Goal: Book appointment/travel/reservation

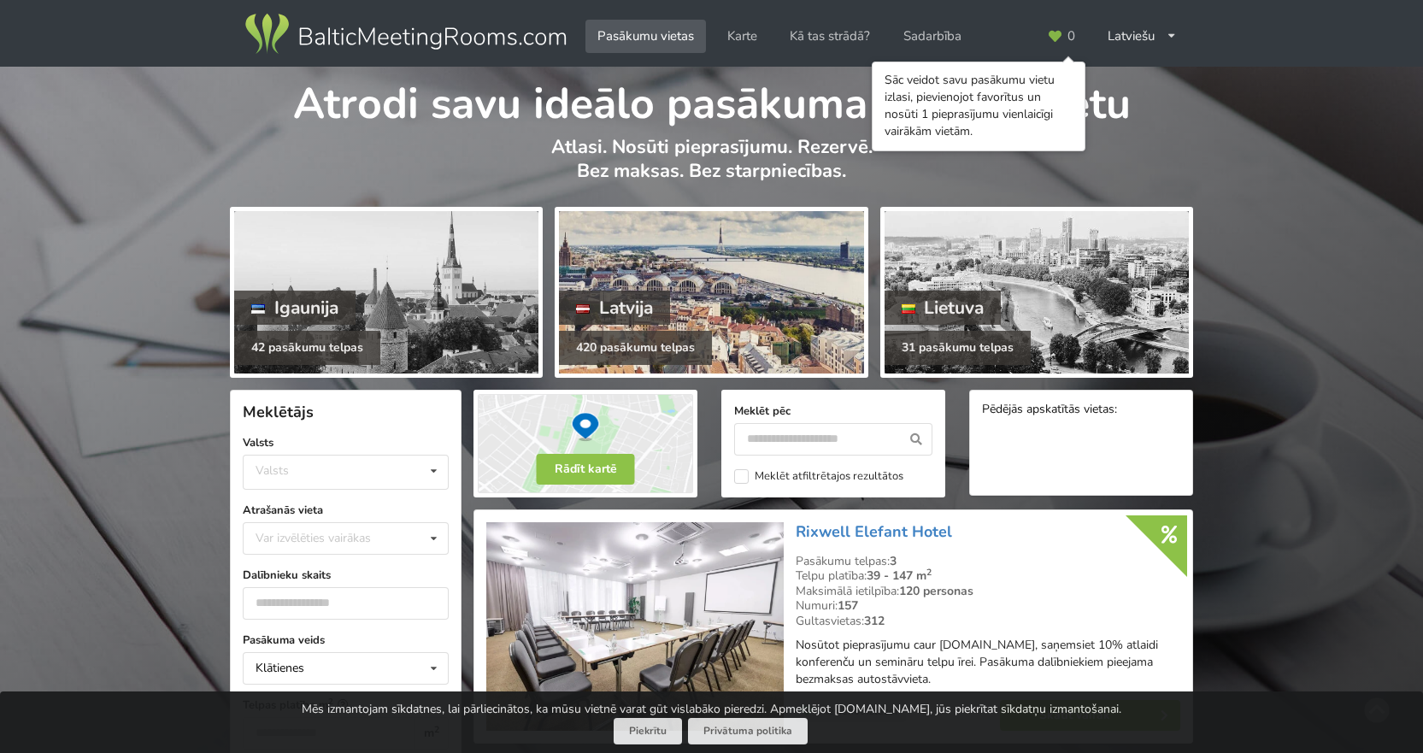
click at [642, 344] on div "420 pasākumu telpas" at bounding box center [635, 348] width 153 height 34
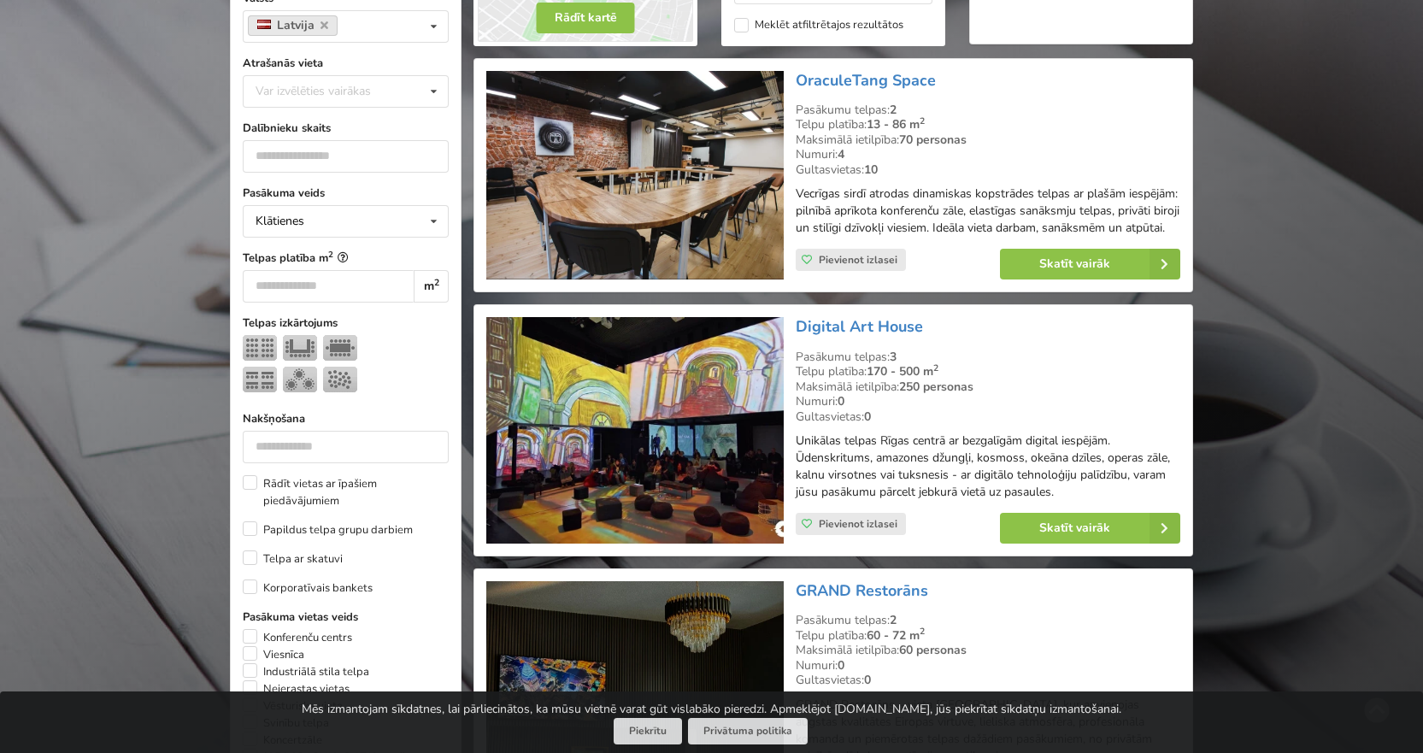
scroll to position [427, 0]
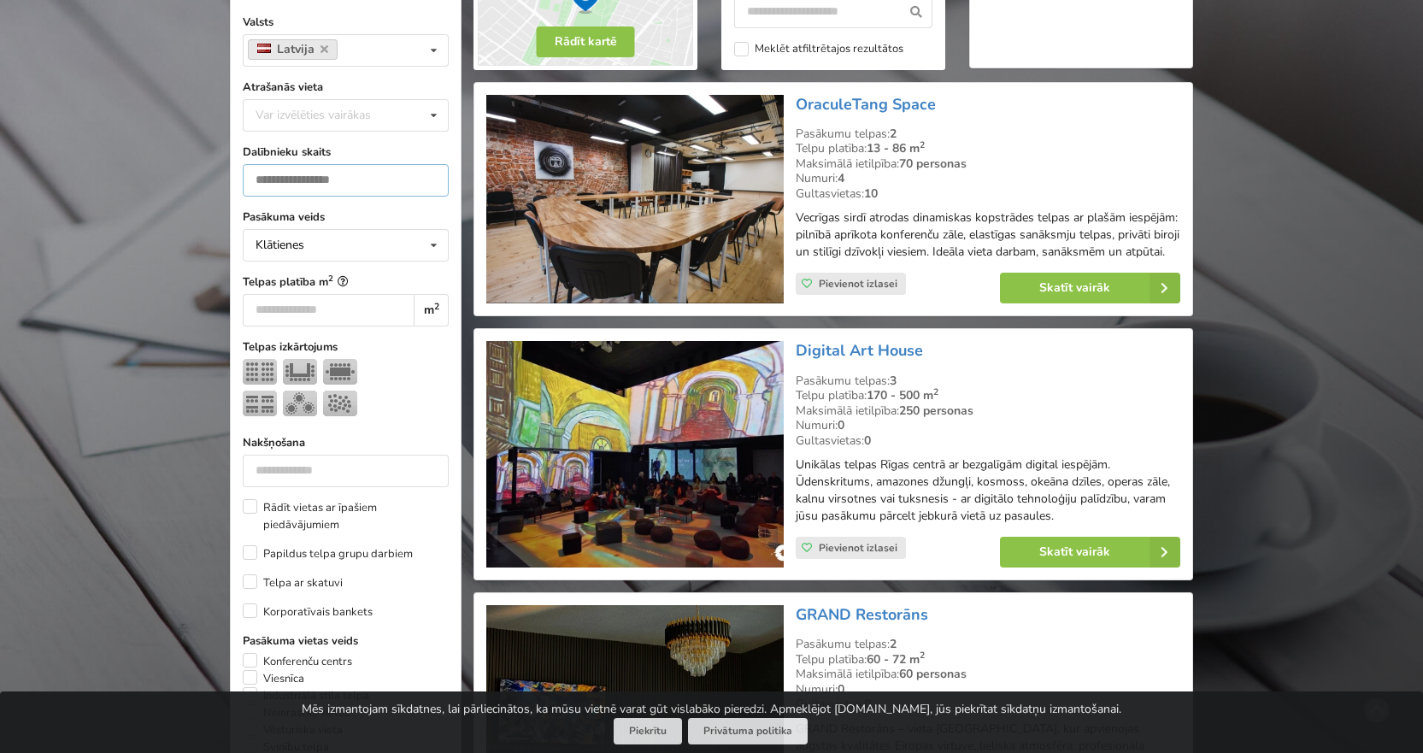
click at [337, 179] on input "number" at bounding box center [346, 180] width 206 height 32
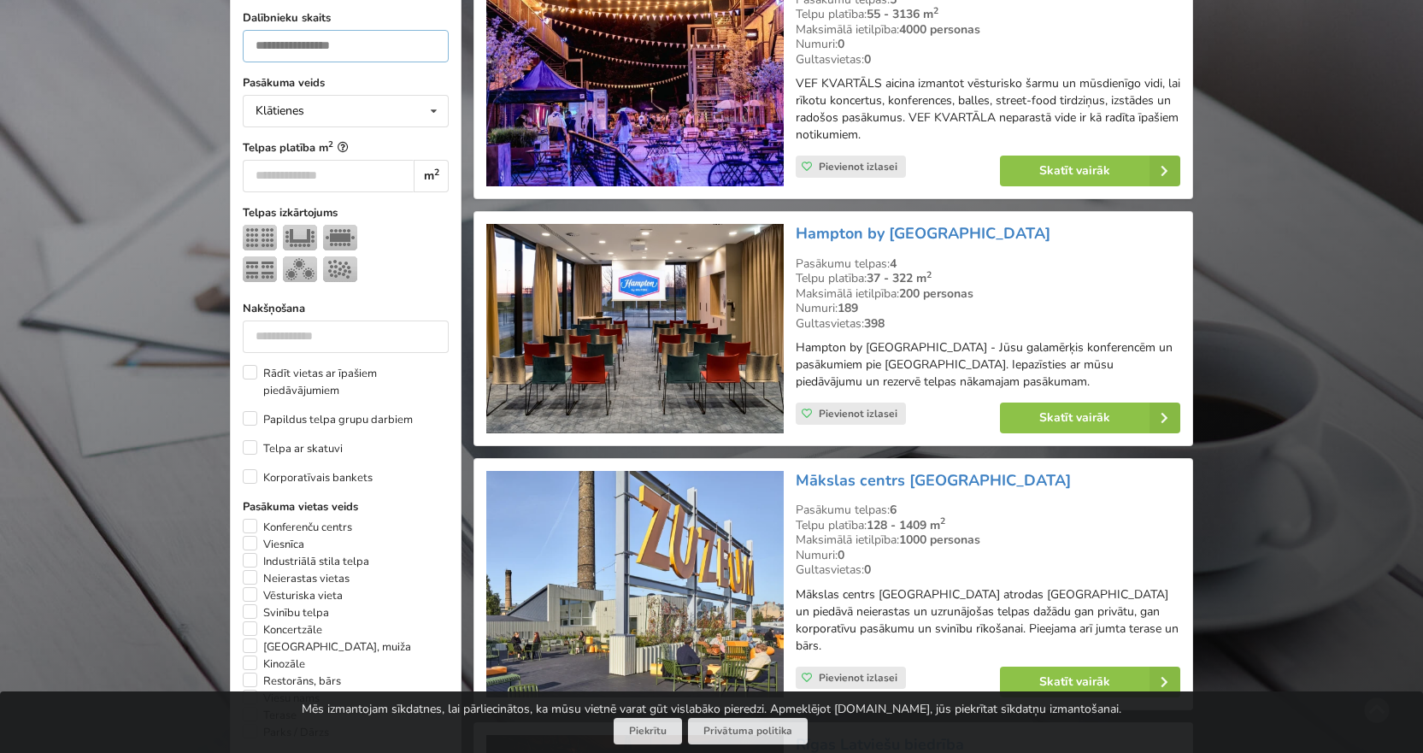
scroll to position [555, 0]
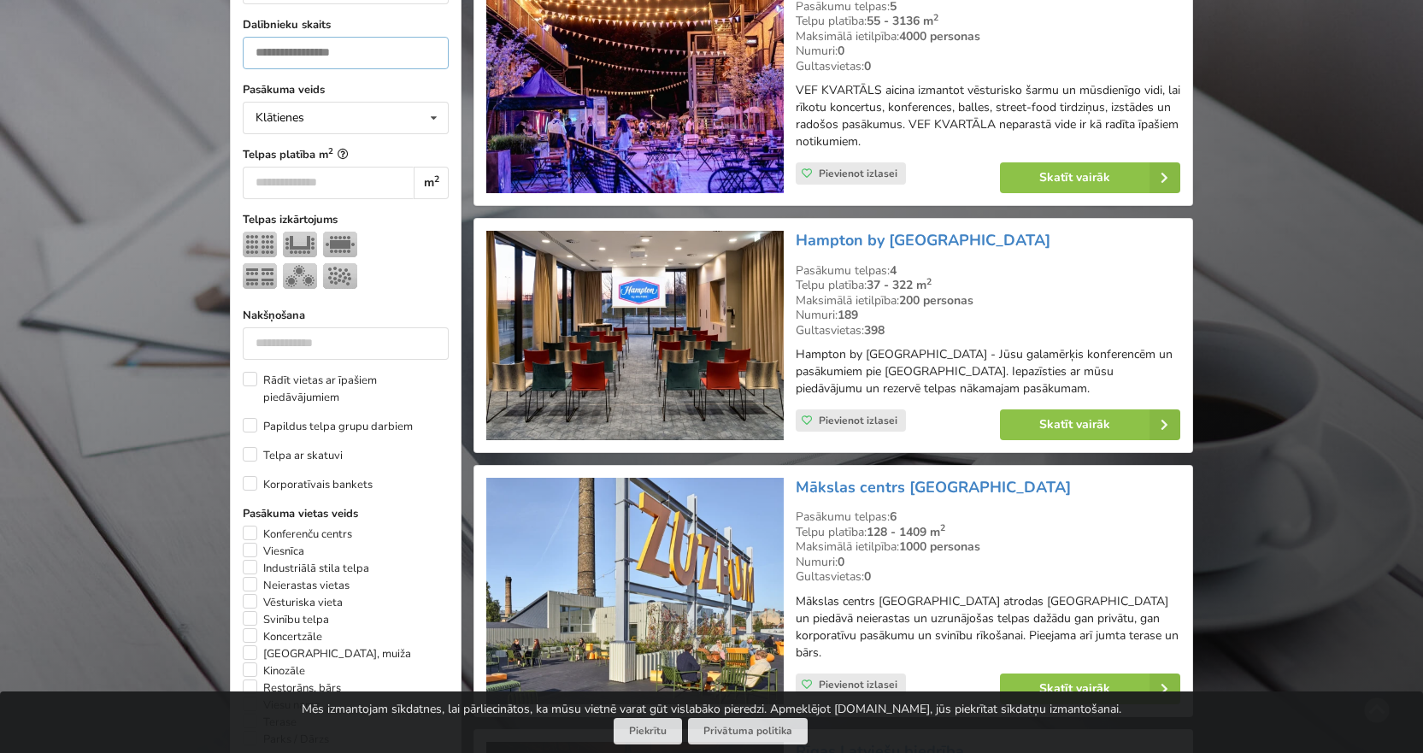
type input "***"
click at [821, 416] on span "Pievienot izlasei" at bounding box center [858, 421] width 79 height 14
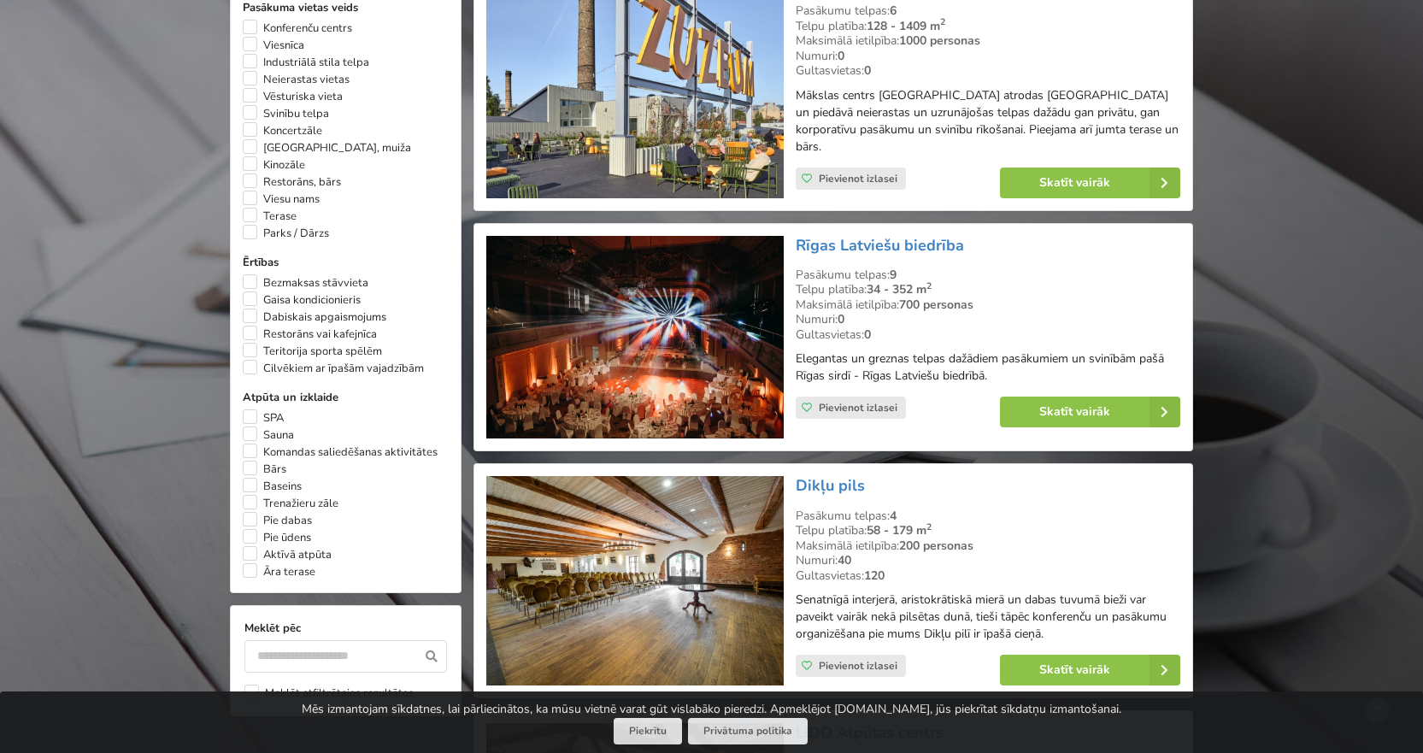
scroll to position [1324, 0]
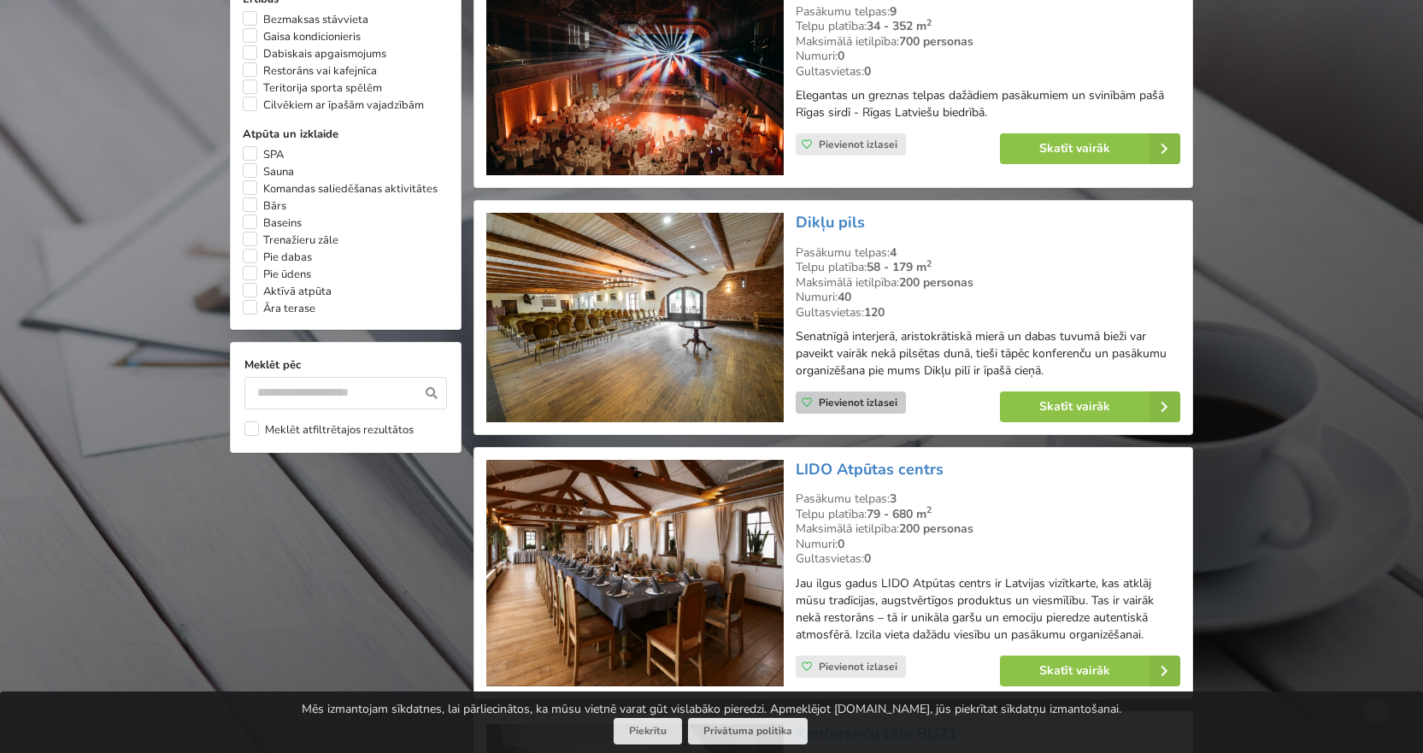
click at [846, 396] on span "Pievienot izlasei" at bounding box center [858, 403] width 79 height 14
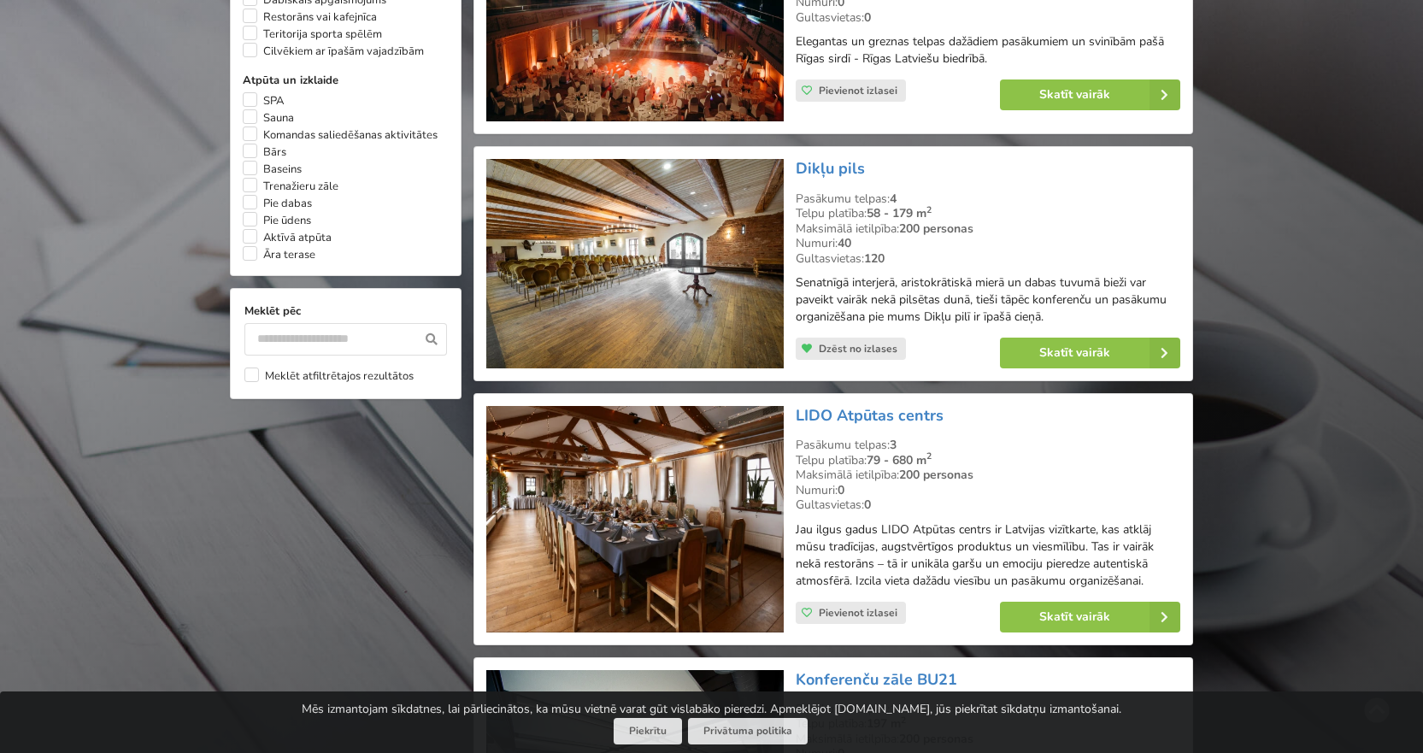
scroll to position [1665, 0]
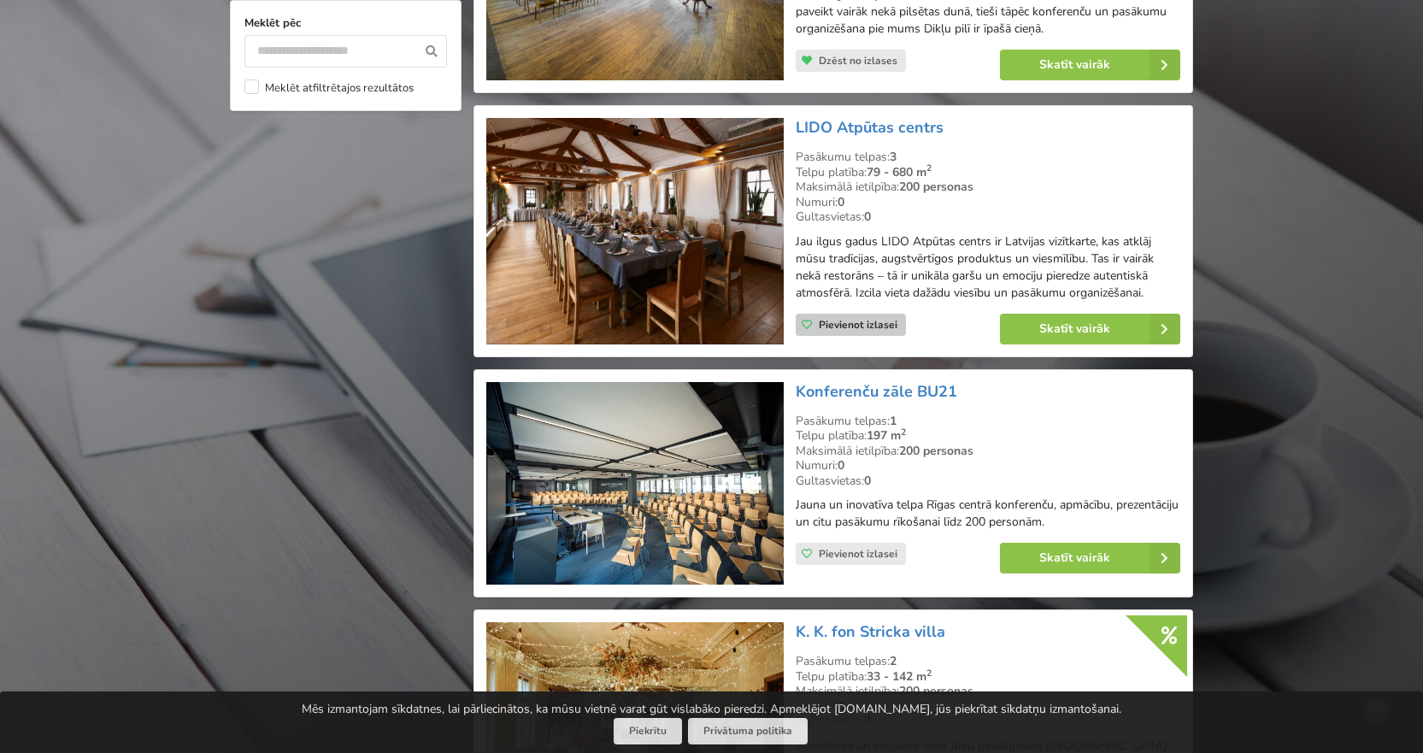
click at [855, 318] on span "Pievienot izlasei" at bounding box center [858, 325] width 79 height 14
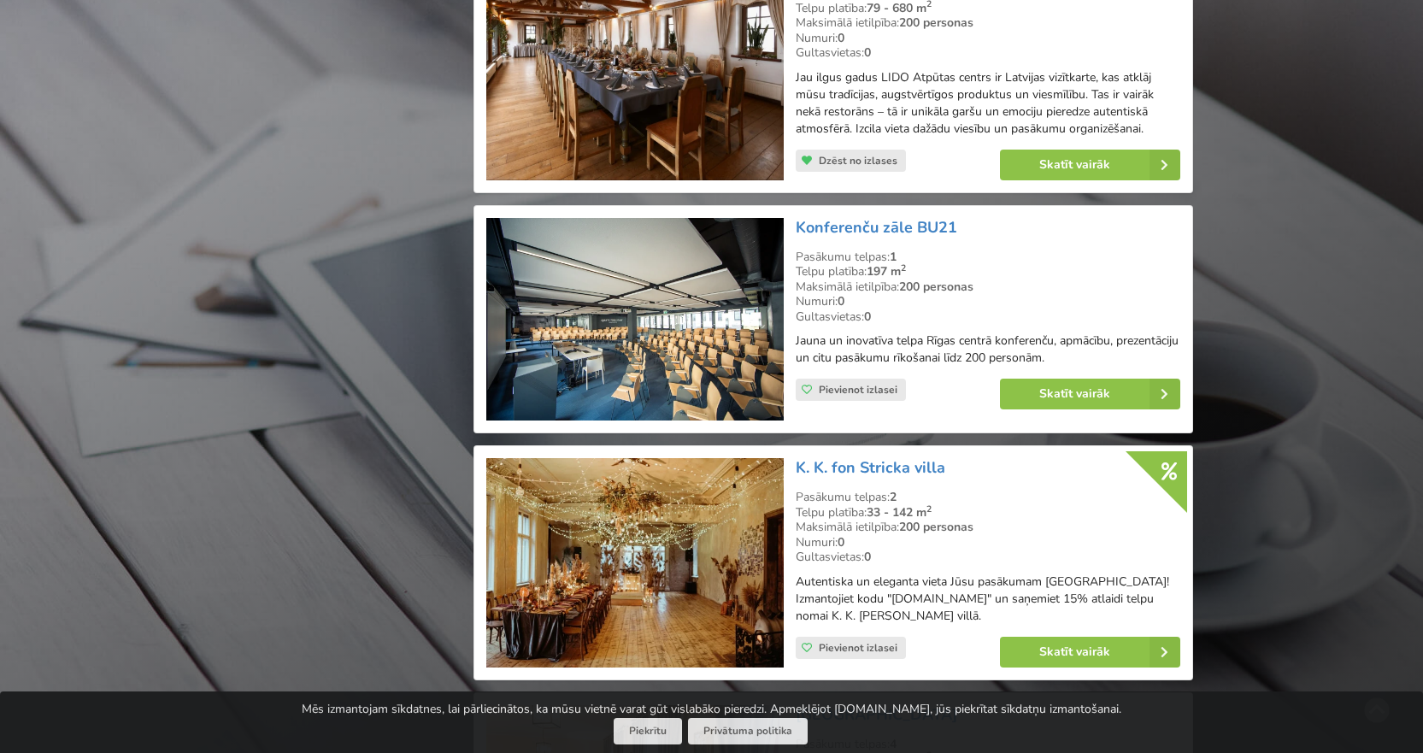
scroll to position [1836, 0]
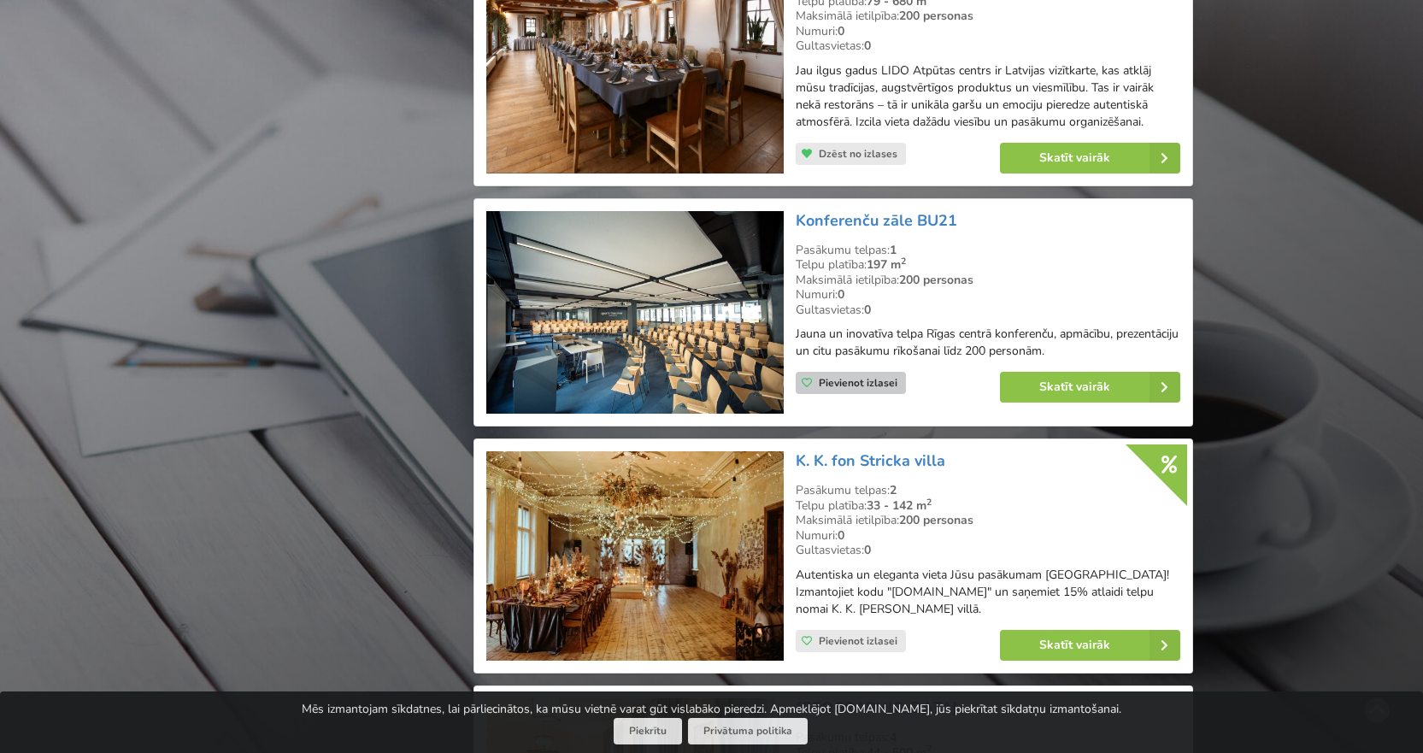
click at [863, 376] on span "Pievienot izlasei" at bounding box center [858, 383] width 79 height 14
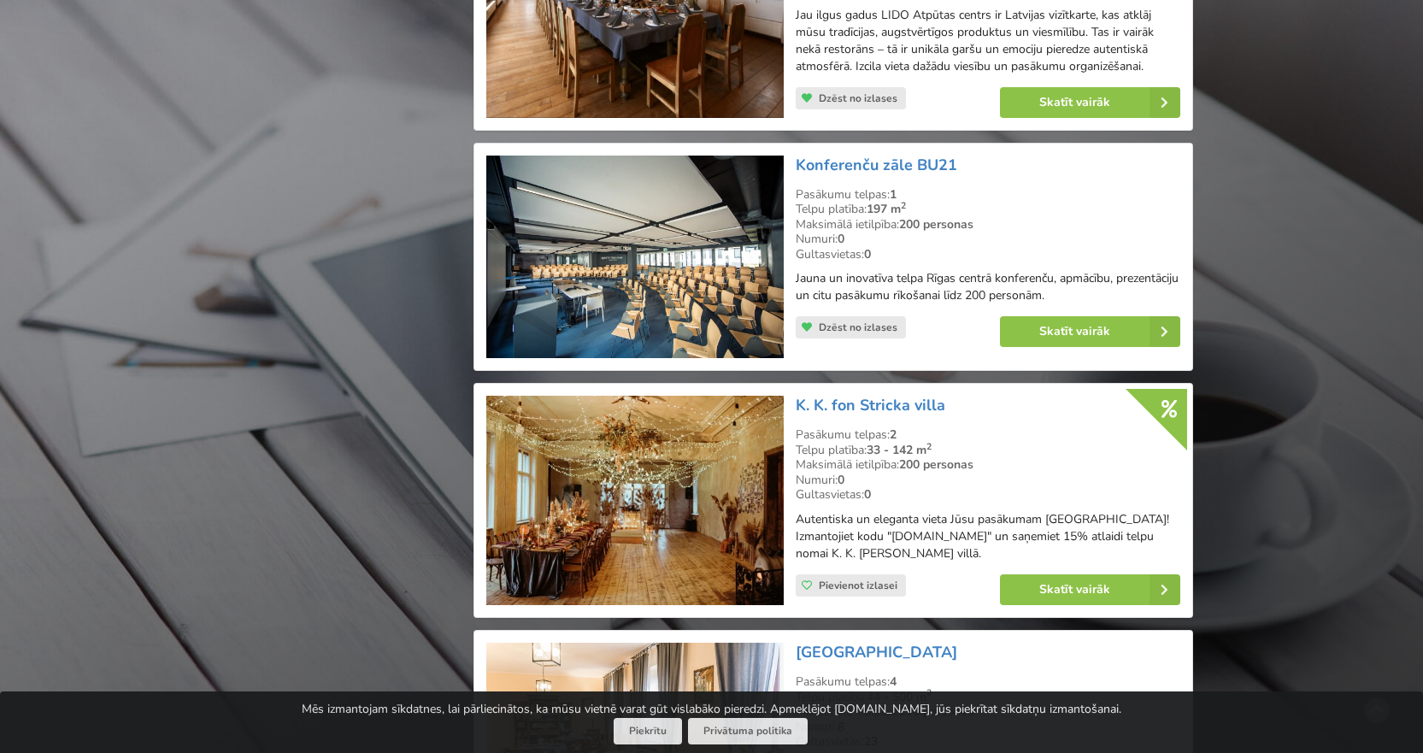
scroll to position [1922, 0]
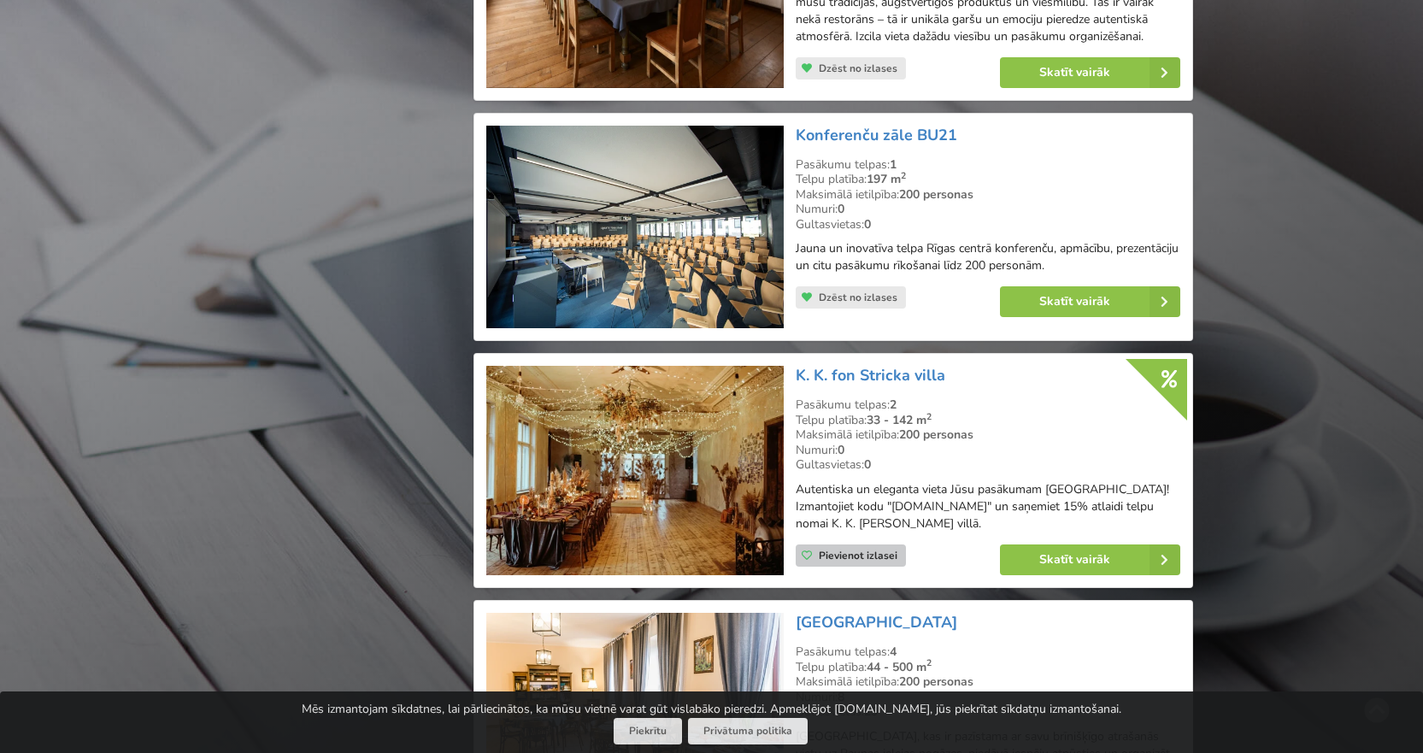
click at [862, 549] on span "Pievienot izlasei" at bounding box center [858, 556] width 79 height 14
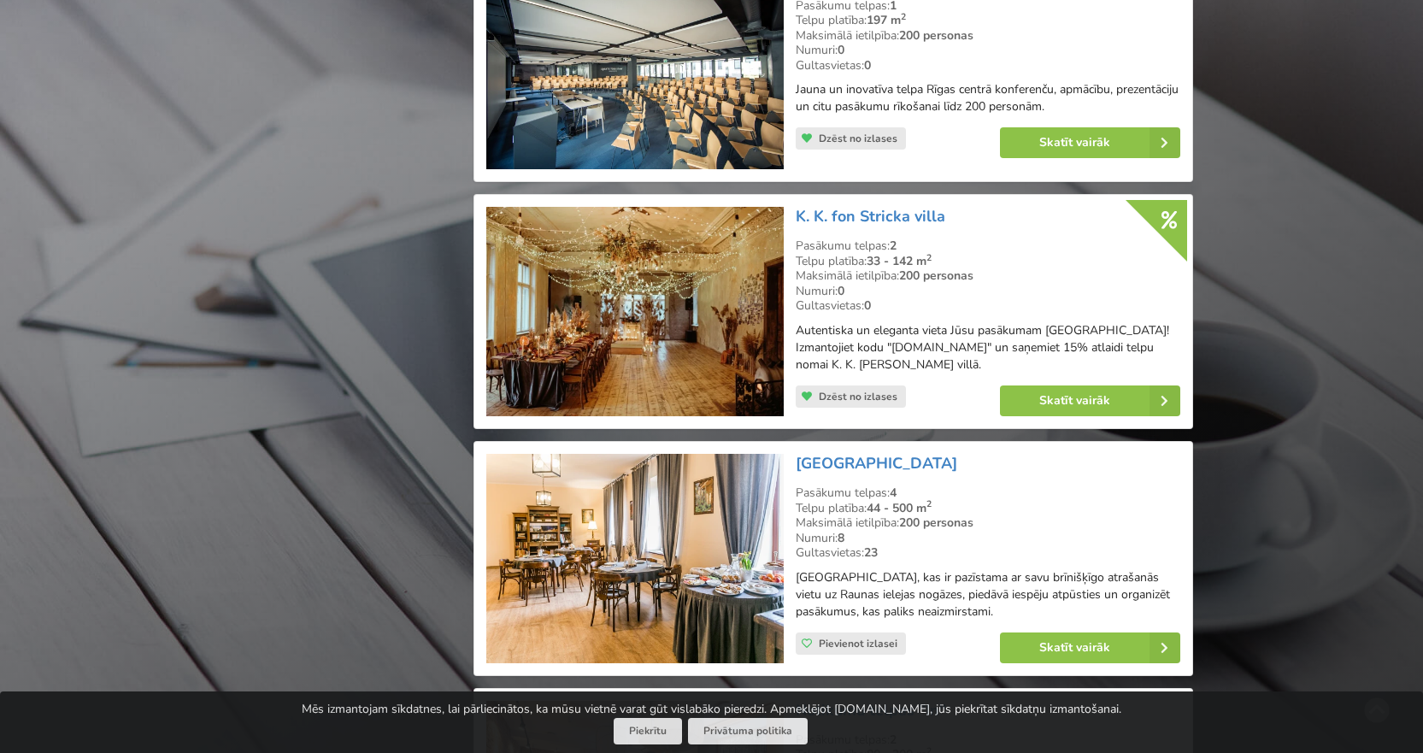
scroll to position [2093, 0]
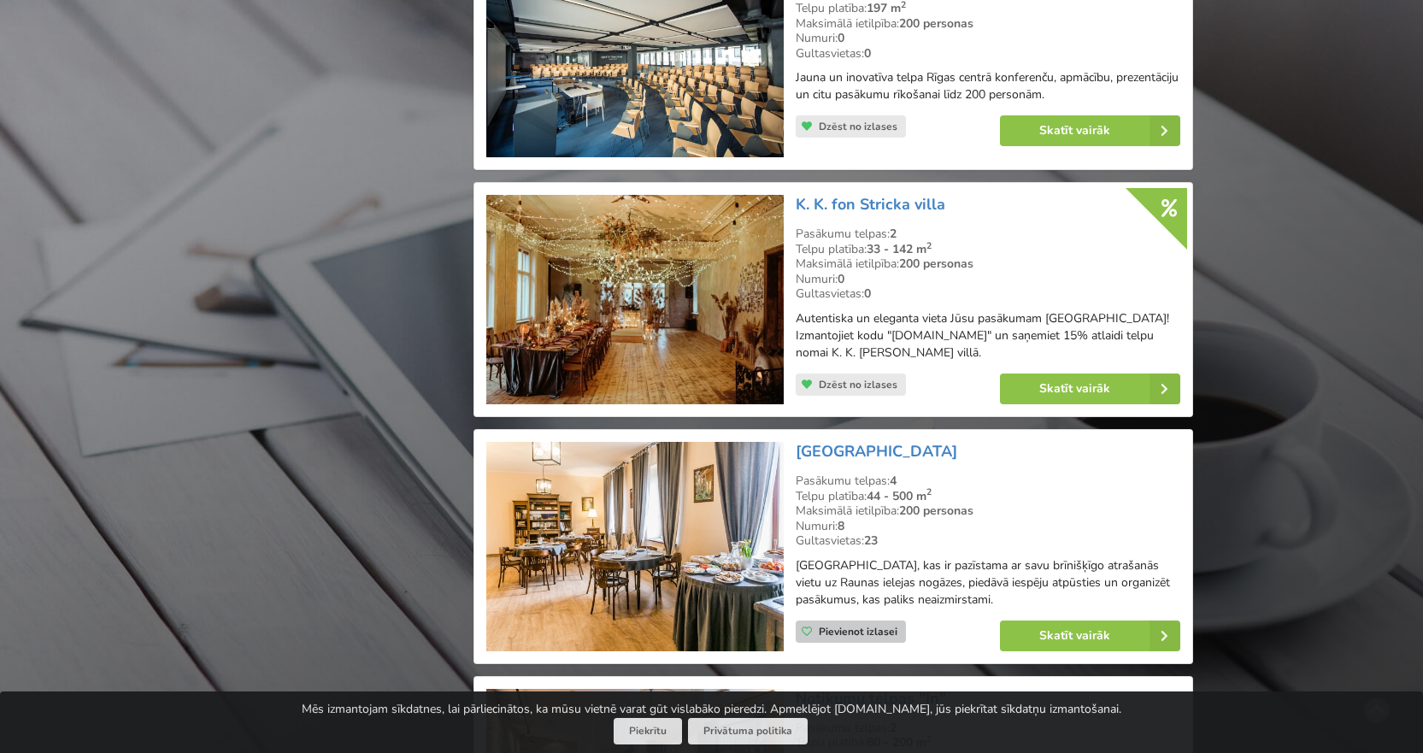
click at [856, 625] on span "Pievienot izlasei" at bounding box center [858, 632] width 79 height 14
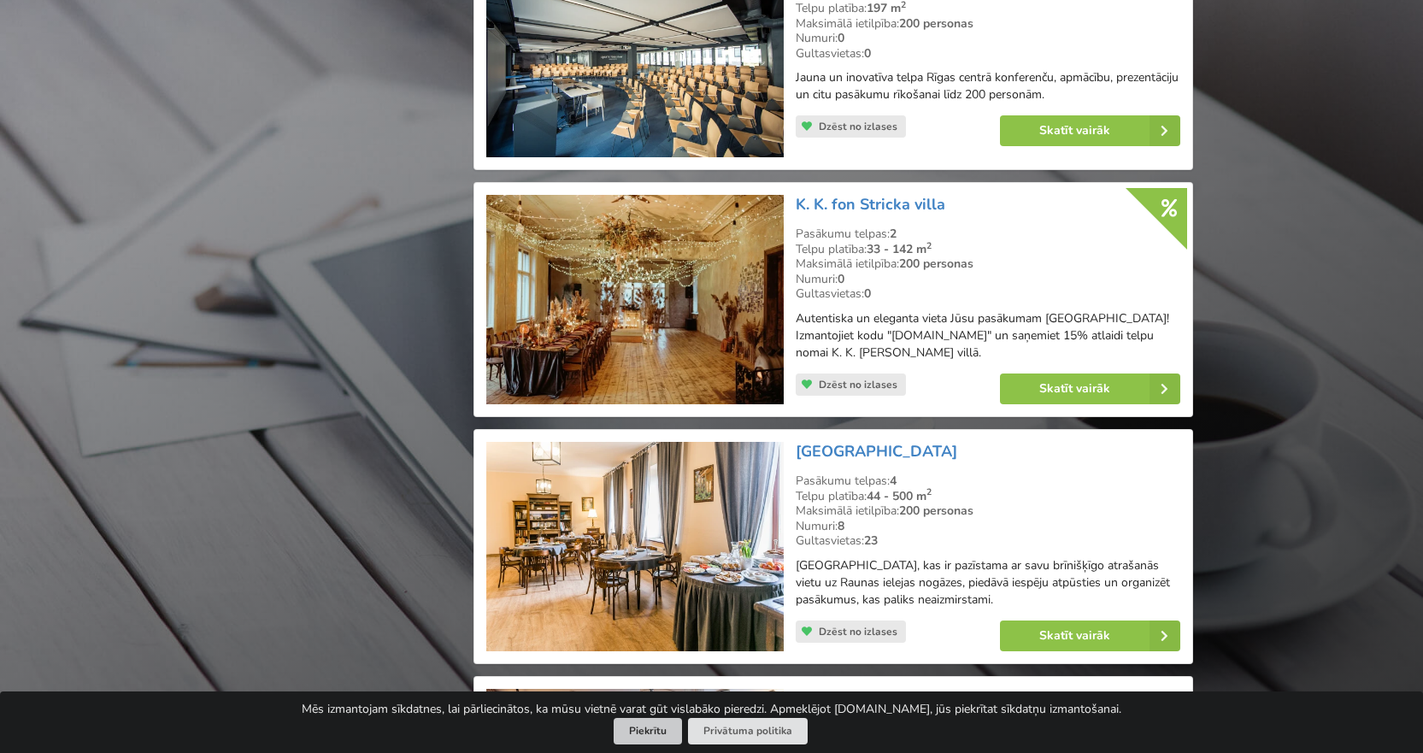
click at [626, 737] on button "Piekrītu" at bounding box center [648, 731] width 68 height 26
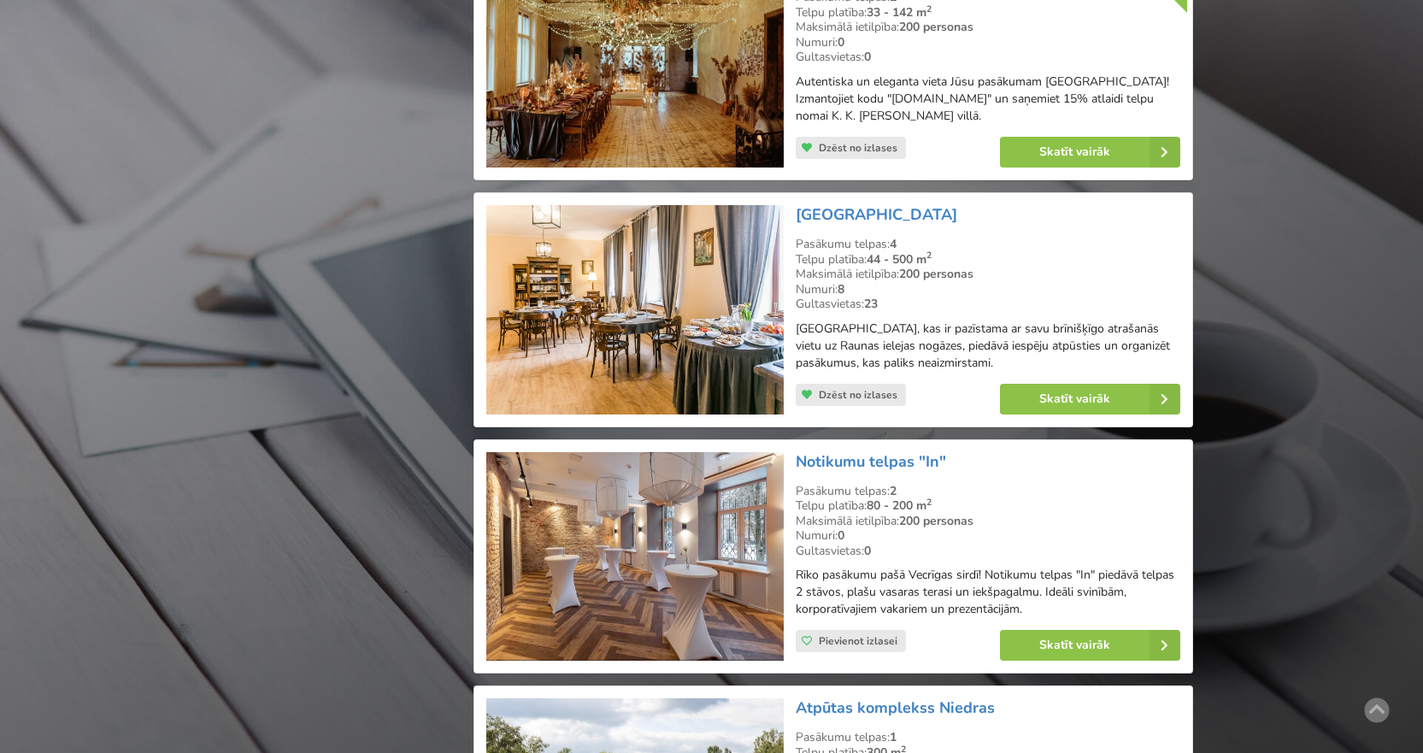
scroll to position [2349, 0]
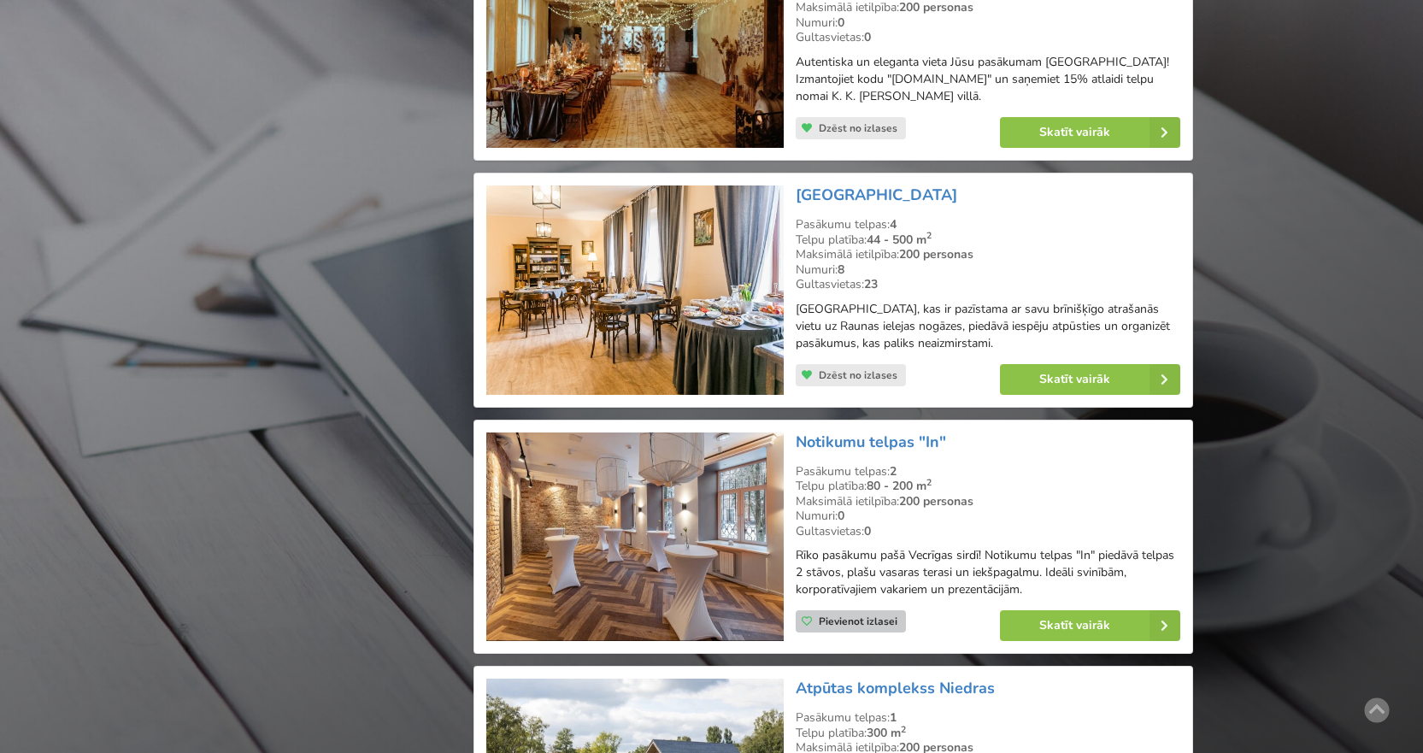
click at [862, 614] on span "Pievienot izlasei" at bounding box center [858, 621] width 79 height 14
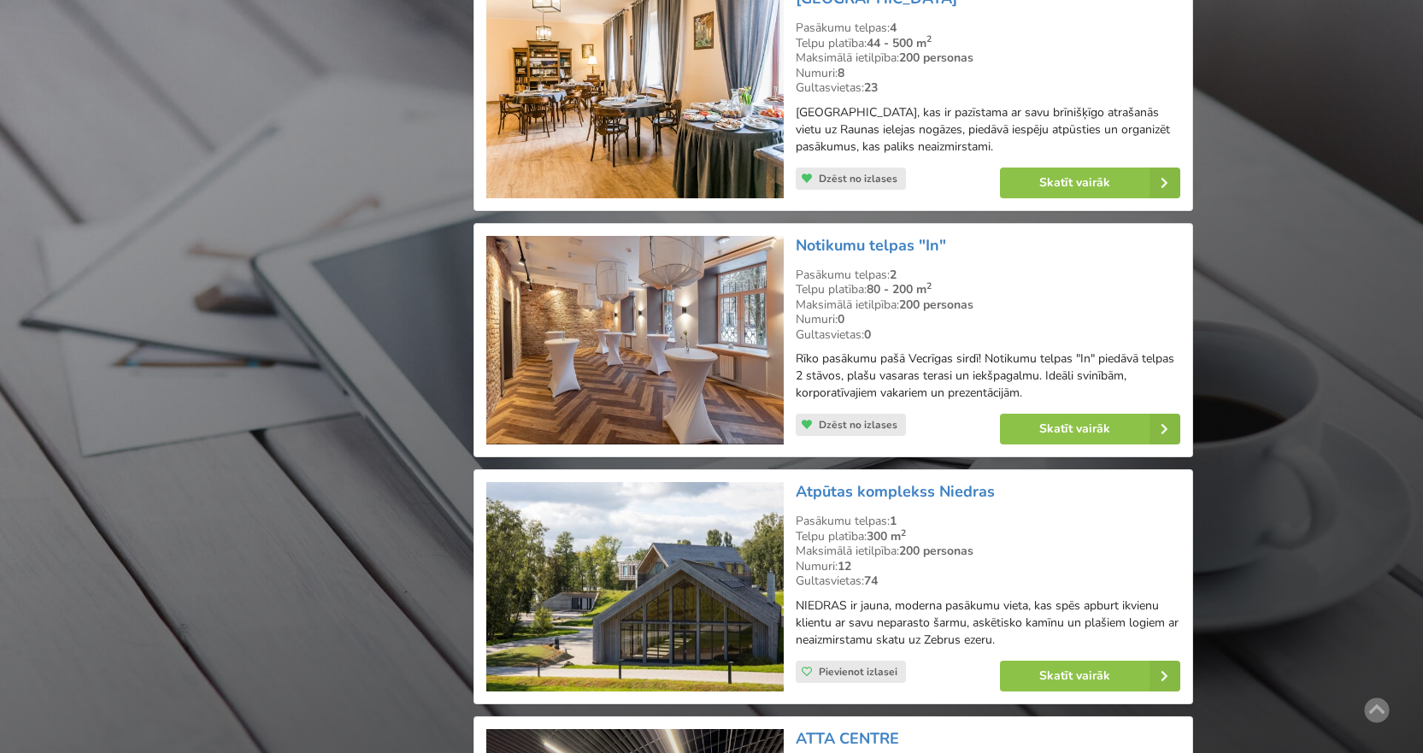
scroll to position [2862, 0]
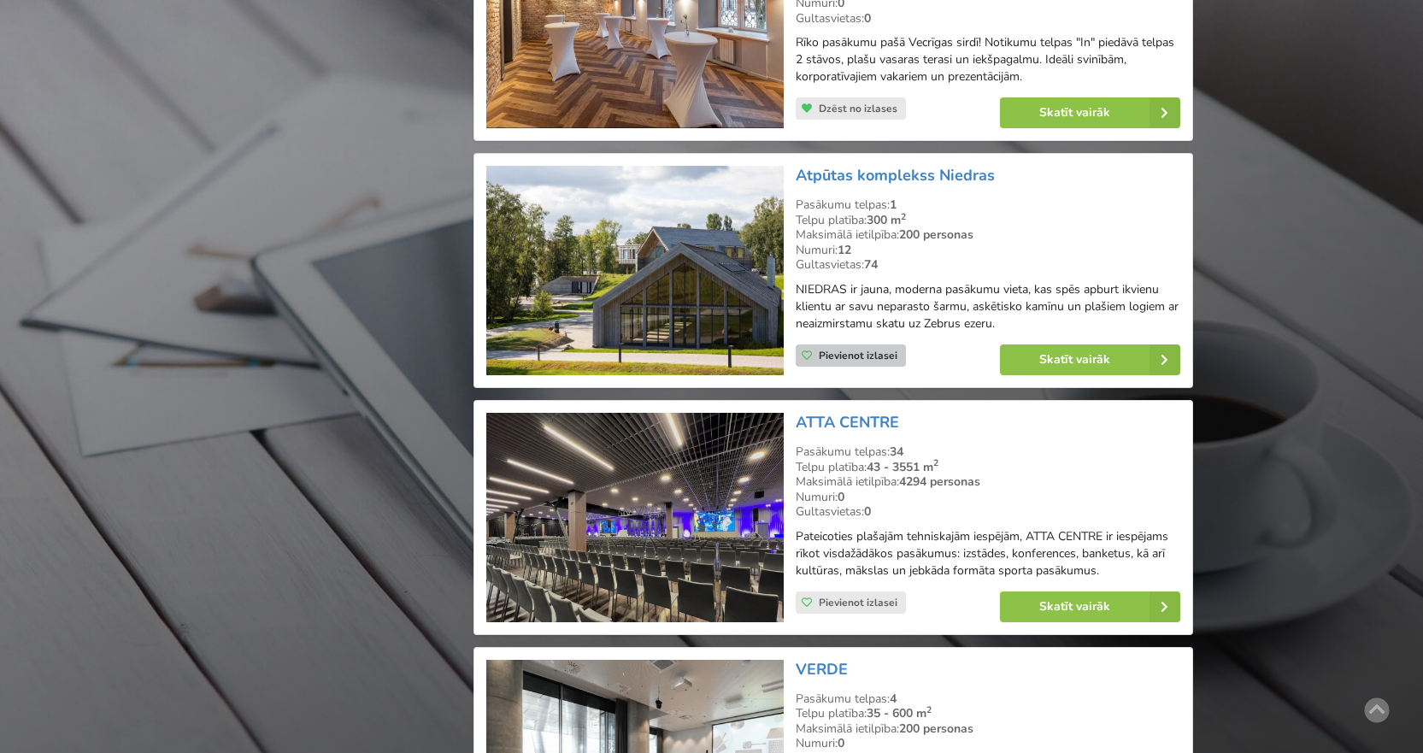
click at [847, 349] on span "Pievienot izlasei" at bounding box center [858, 356] width 79 height 14
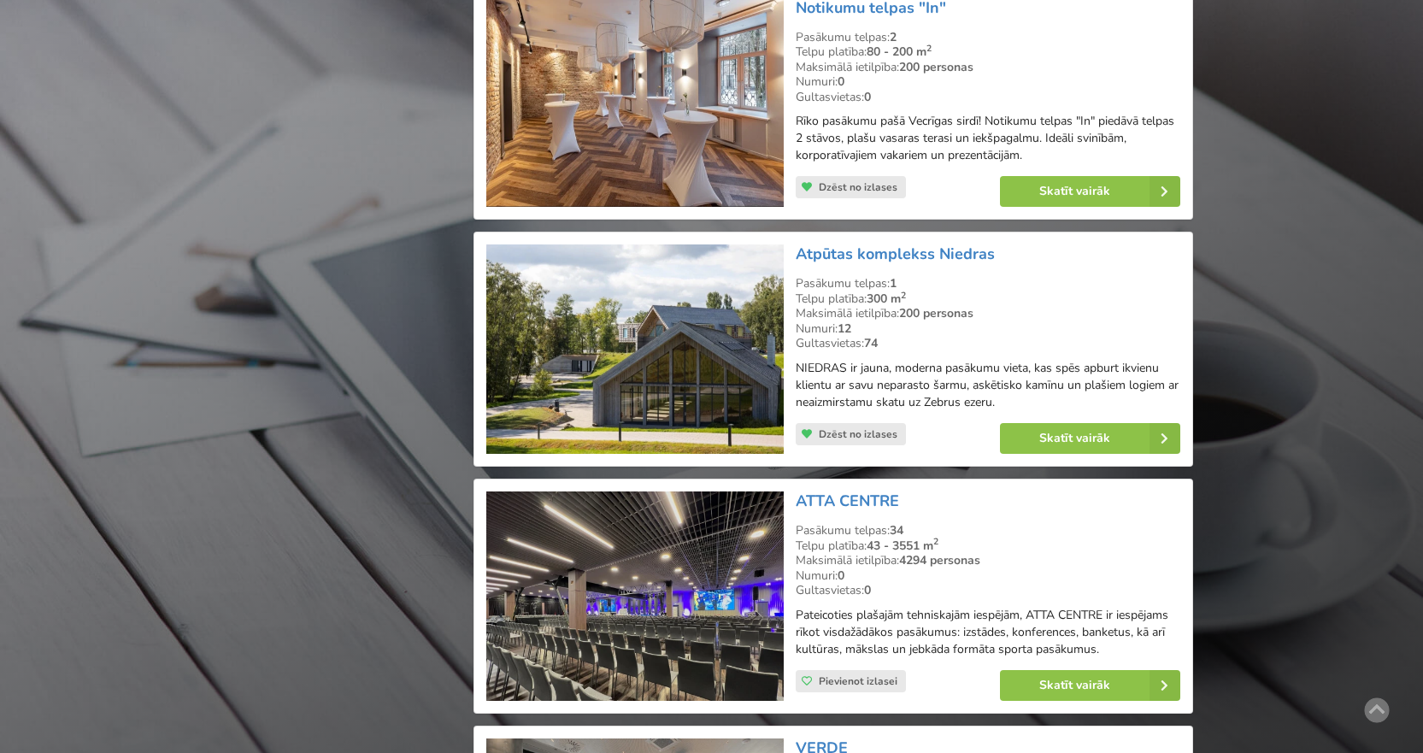
scroll to position [2684, 0]
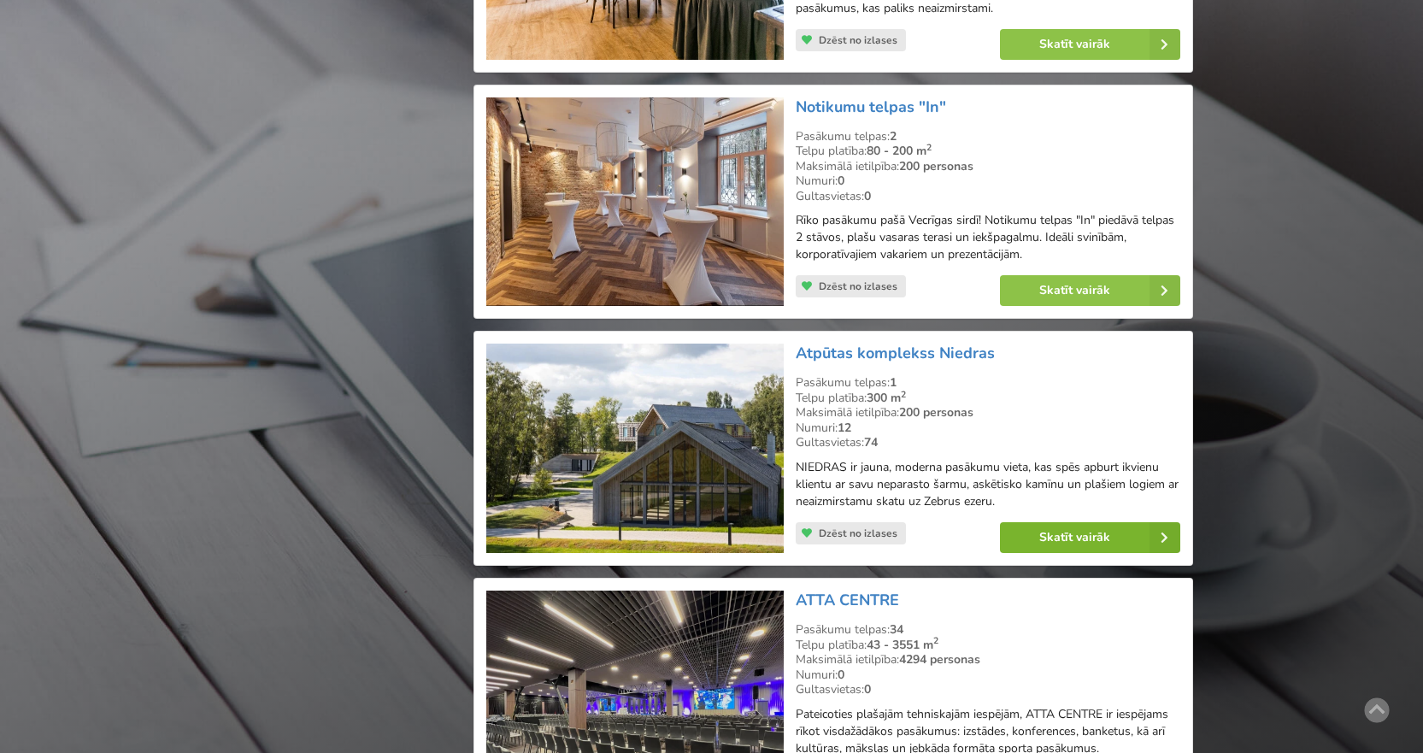
click at [1099, 522] on link "Skatīt vairāk" at bounding box center [1090, 537] width 180 height 31
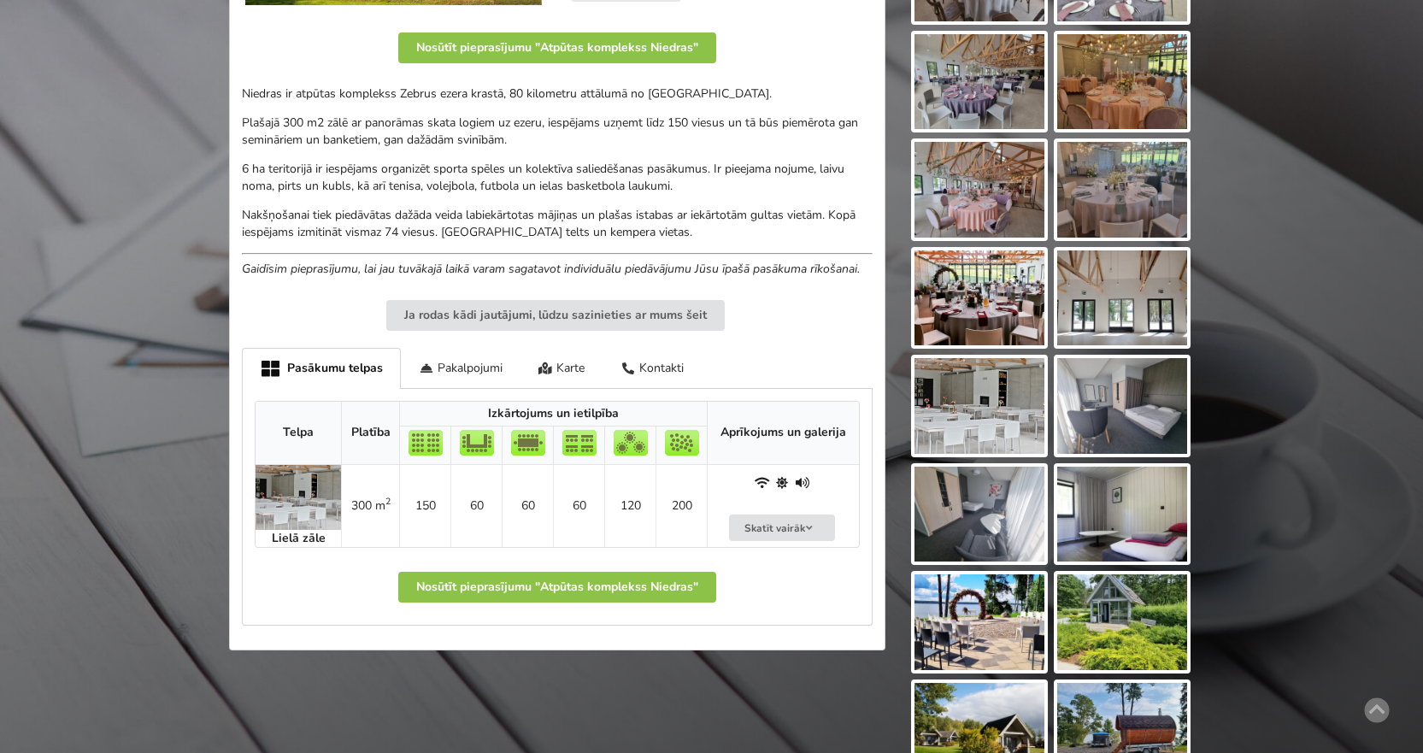
scroll to position [513, 0]
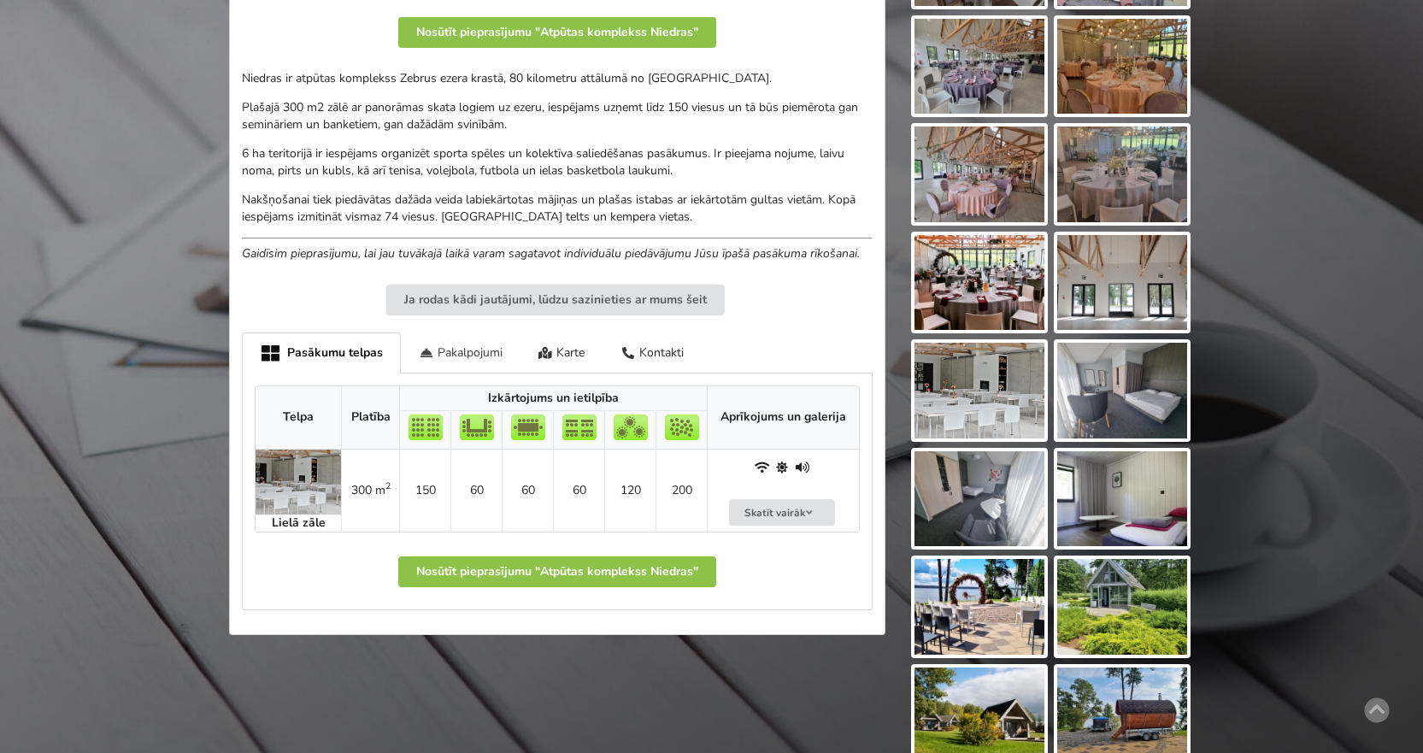
click at [461, 347] on div "Pakalpojumi" at bounding box center [461, 352] width 120 height 40
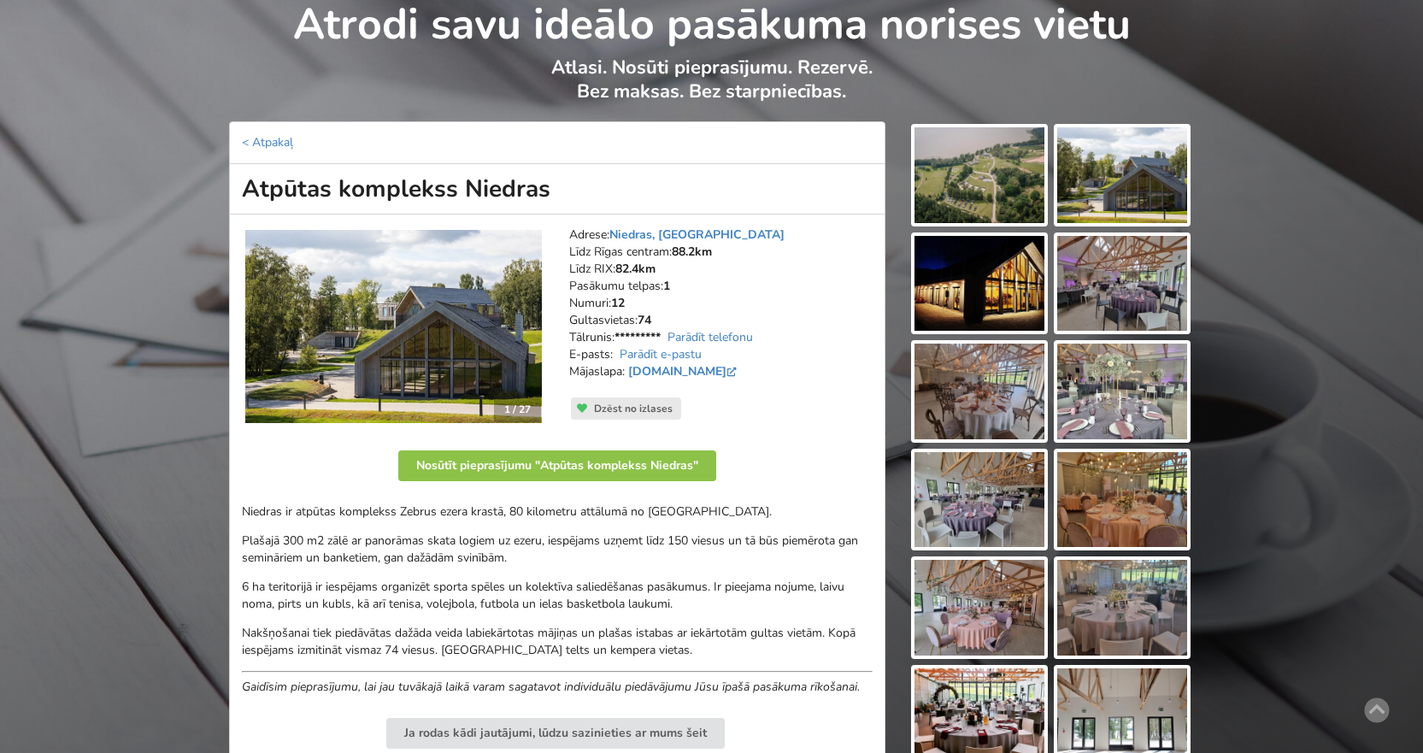
scroll to position [0, 0]
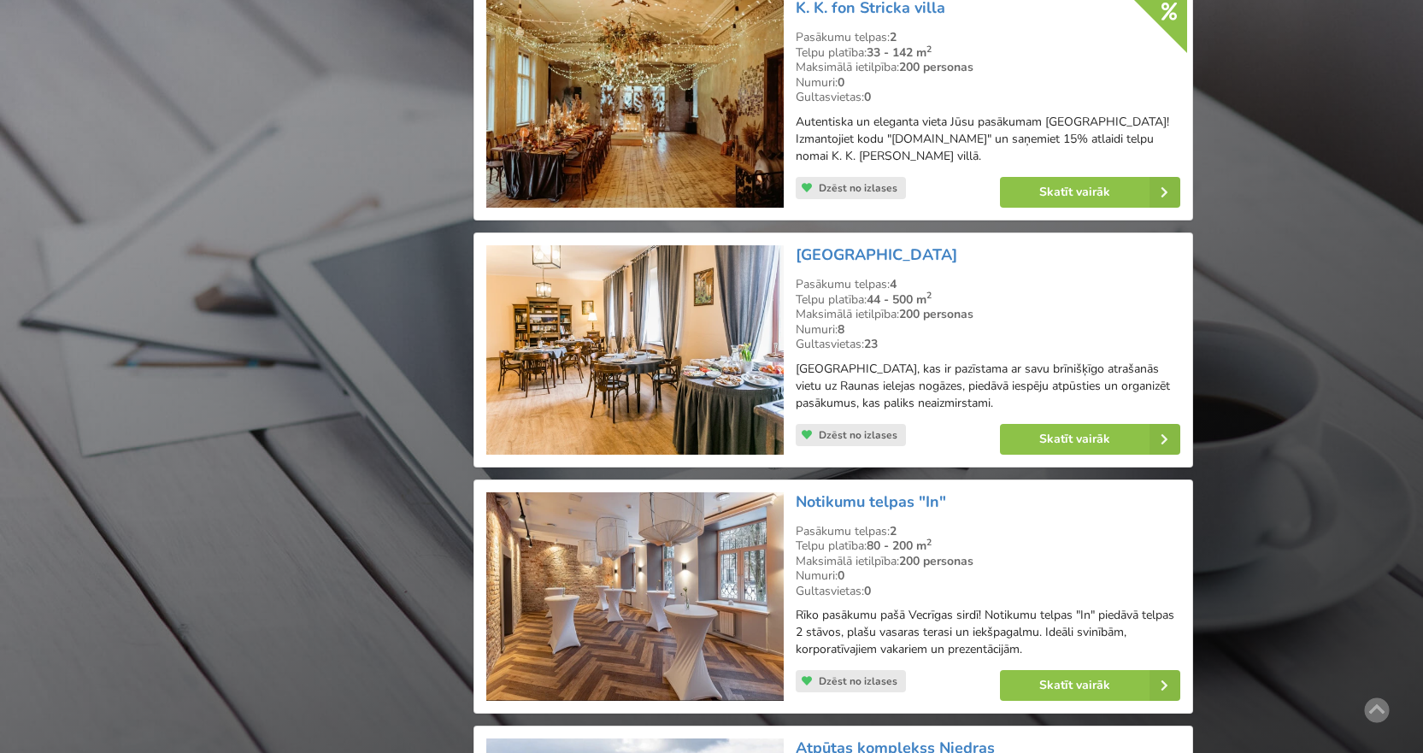
scroll to position [2257, 0]
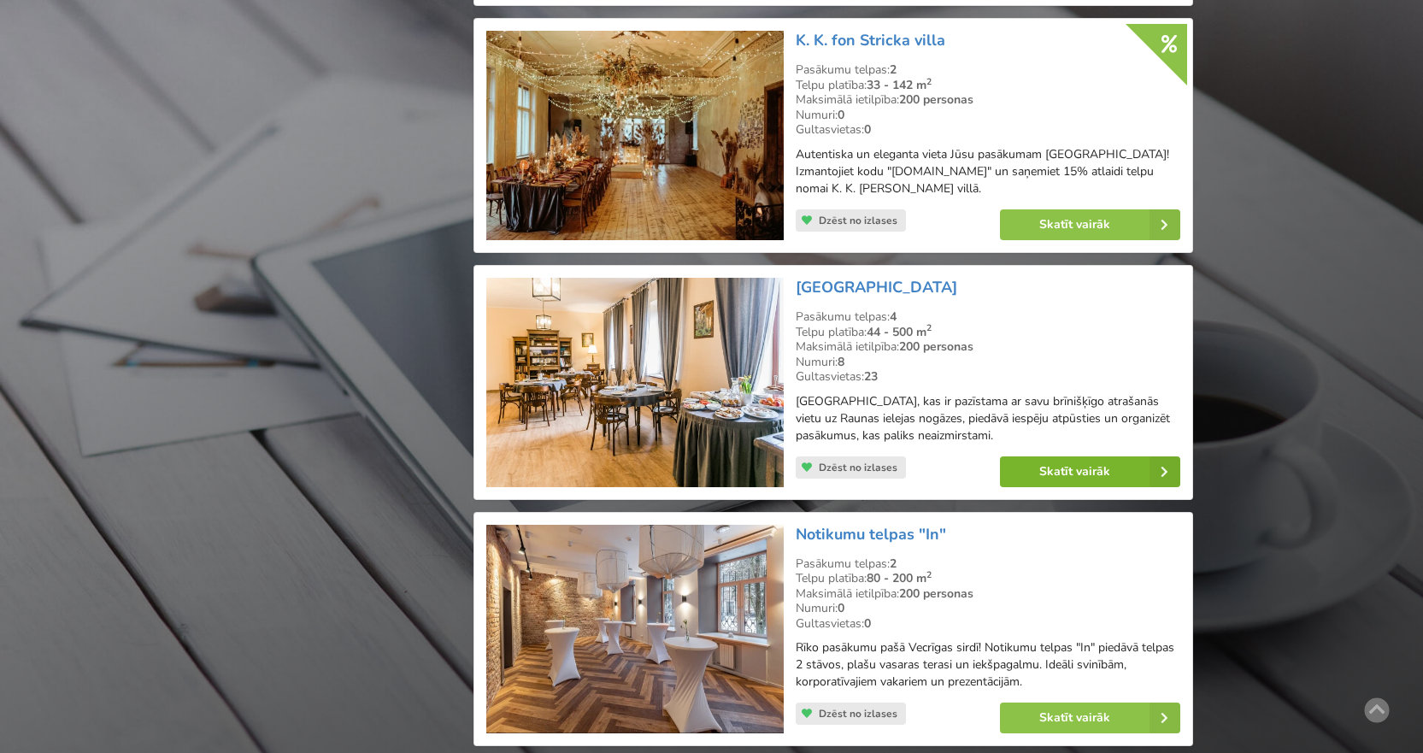
click at [1056, 458] on link "Skatīt vairāk" at bounding box center [1090, 471] width 180 height 31
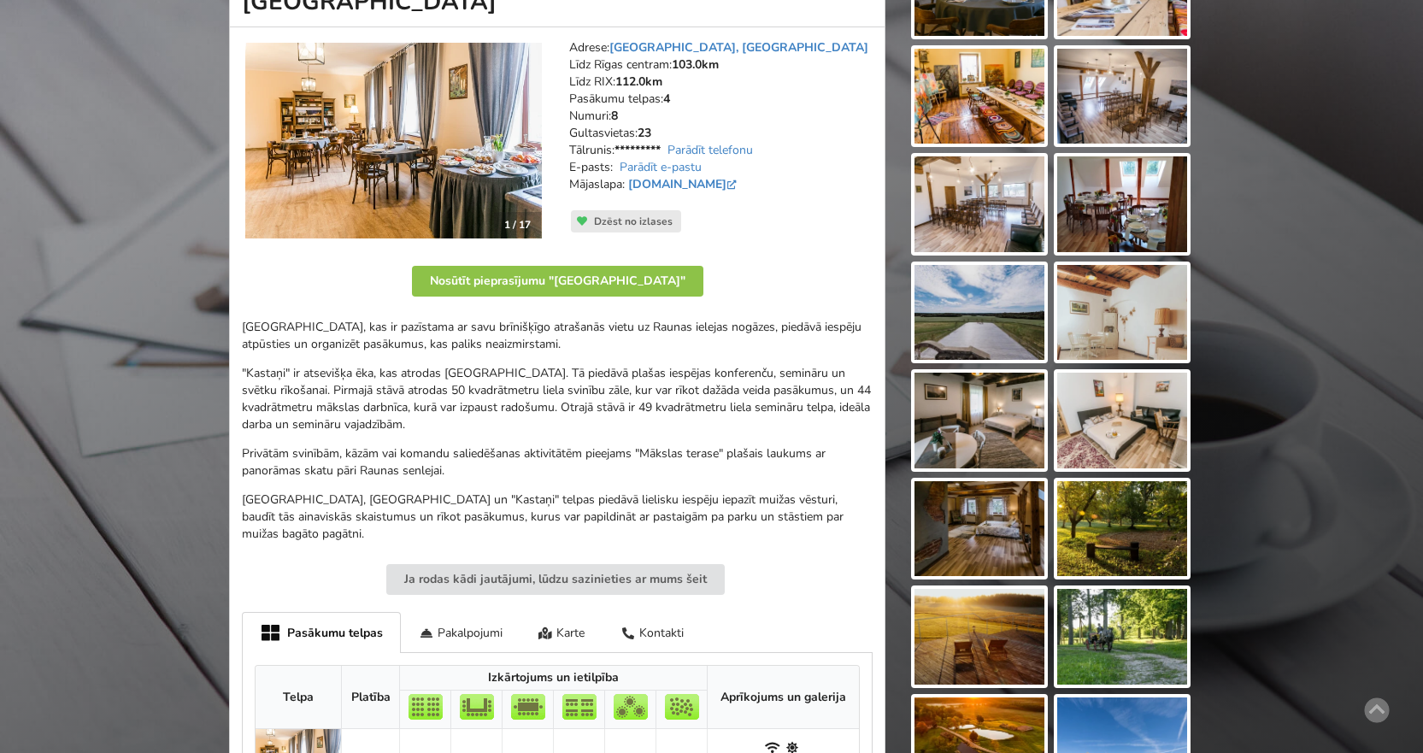
scroll to position [256, 0]
